Goal: Check status: Check status

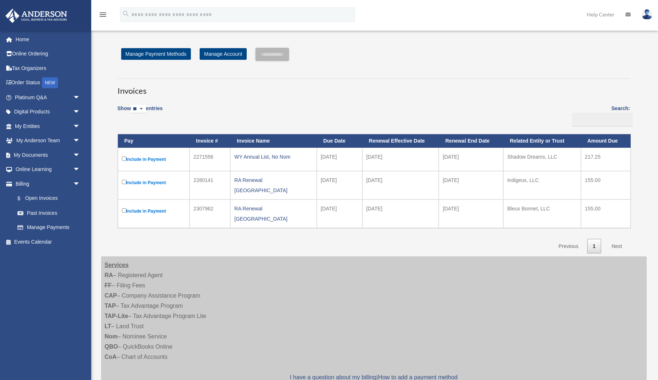
scroll to position [20, 0]
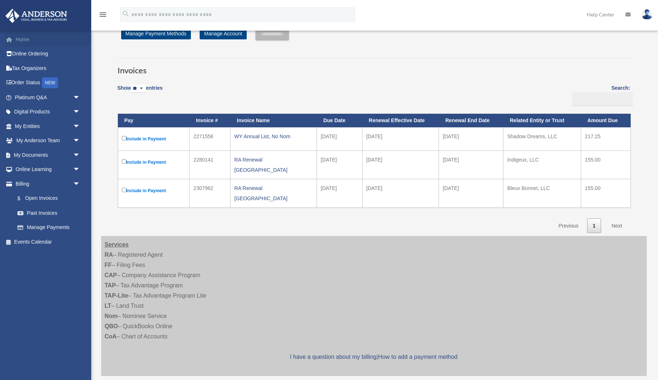
click at [27, 40] on link "Home" at bounding box center [48, 39] width 86 height 15
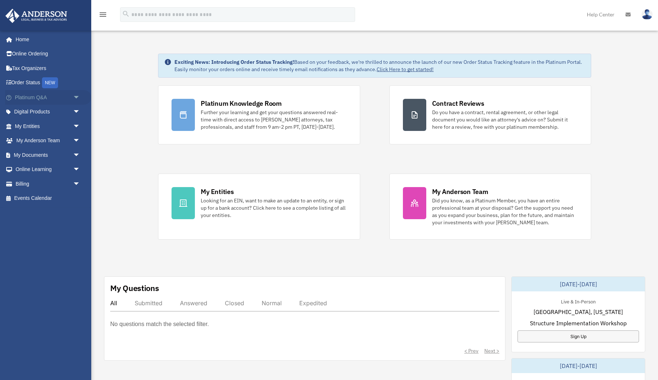
click at [78, 98] on span "arrow_drop_down" at bounding box center [80, 97] width 15 height 15
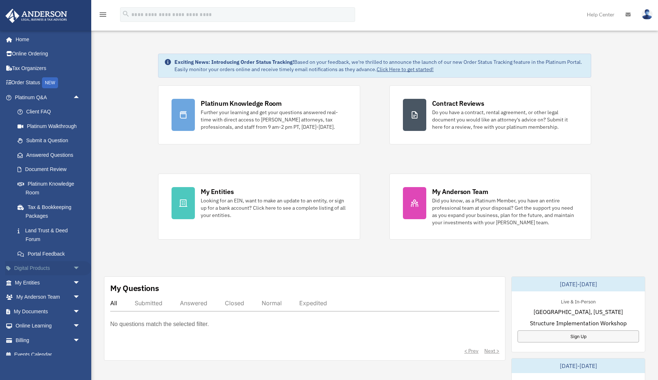
click at [76, 263] on span "arrow_drop_down" at bounding box center [80, 268] width 15 height 15
click at [76, 335] on span "arrow_drop_down" at bounding box center [80, 340] width 15 height 15
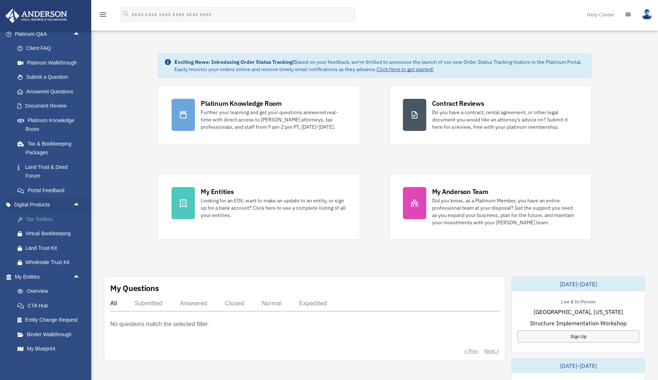
scroll to position [90, 0]
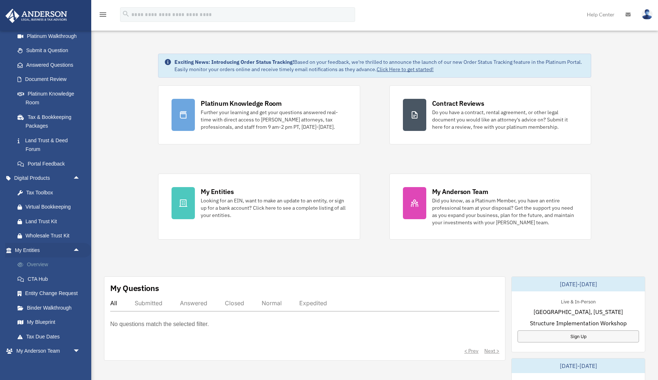
click at [46, 260] on link "Overview" at bounding box center [50, 265] width 81 height 15
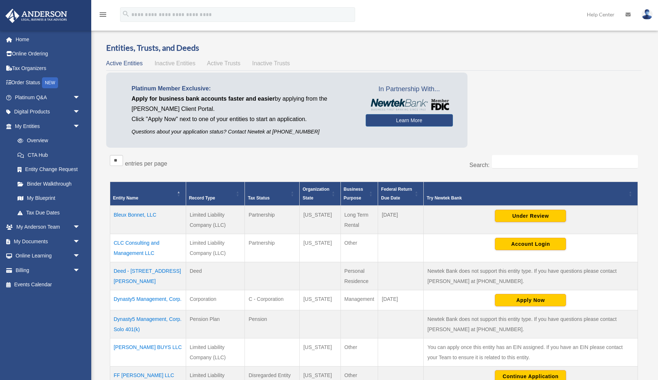
scroll to position [7, 0]
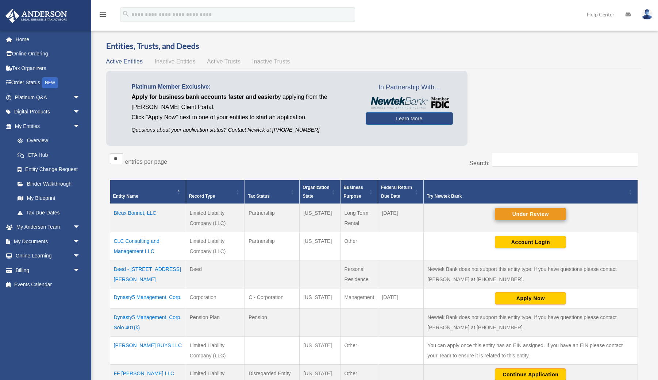
click at [529, 213] on button "Under Review" at bounding box center [530, 214] width 71 height 12
click at [527, 217] on button "Continue Application" at bounding box center [530, 214] width 71 height 12
